Goal: Navigation & Orientation: Find specific page/section

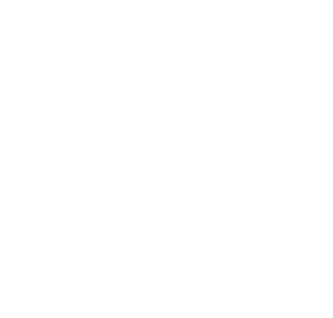
click at [241, 3] on div at bounding box center [167, 3] width 328 height 0
